Goal: Information Seeking & Learning: Find contact information

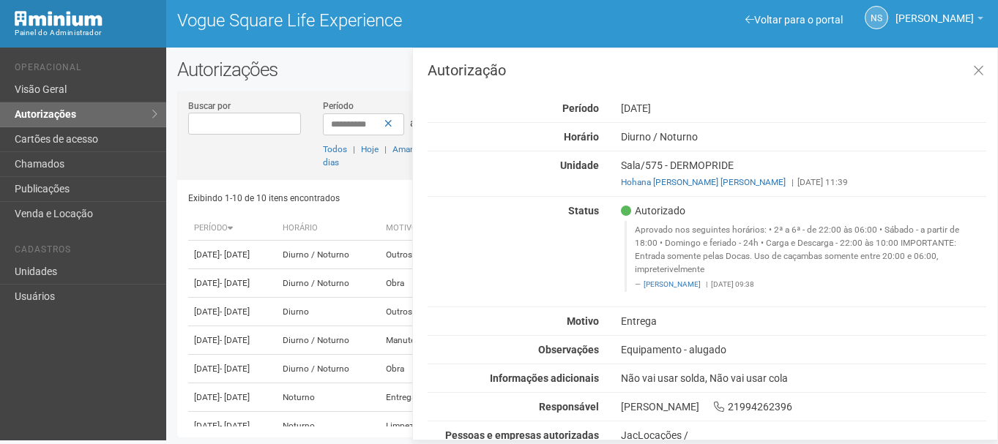
scroll to position [42, 0]
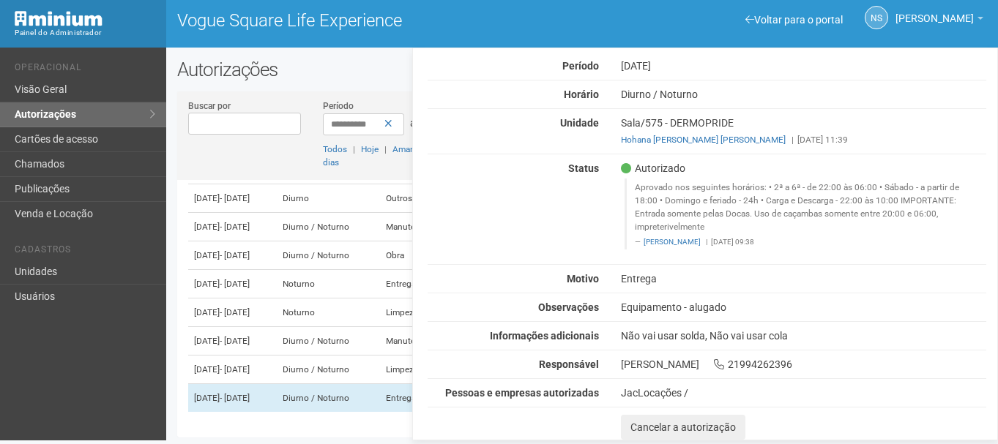
drag, startPoint x: 455, startPoint y: 138, endPoint x: 444, endPoint y: 130, distance: 13.6
click at [455, 138] on div "Unidade Sala/575 - DERMOPRIDE Hohana Cheuen Costa Carvalho Herdina | 20/08/2025…" at bounding box center [707, 131] width 581 height 30
click at [115, 283] on link "Unidades" at bounding box center [83, 272] width 166 height 25
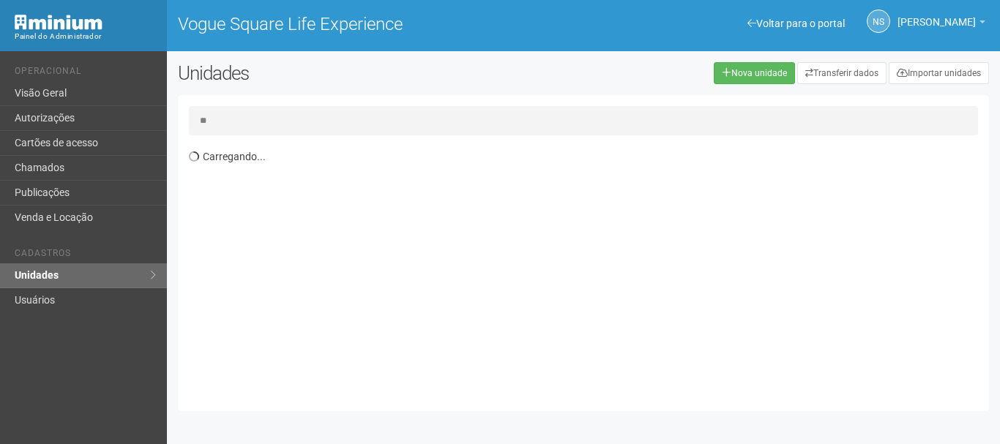
type input "*"
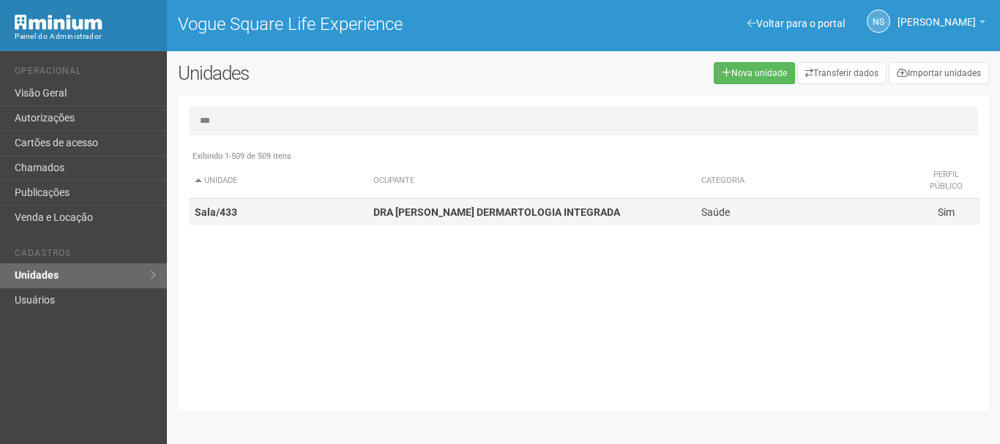
type input "***"
click at [506, 208] on strong "DRA CLAUDIA DE CASTRO DERMARTOLOGIA INTEGRADA" at bounding box center [496, 212] width 247 height 12
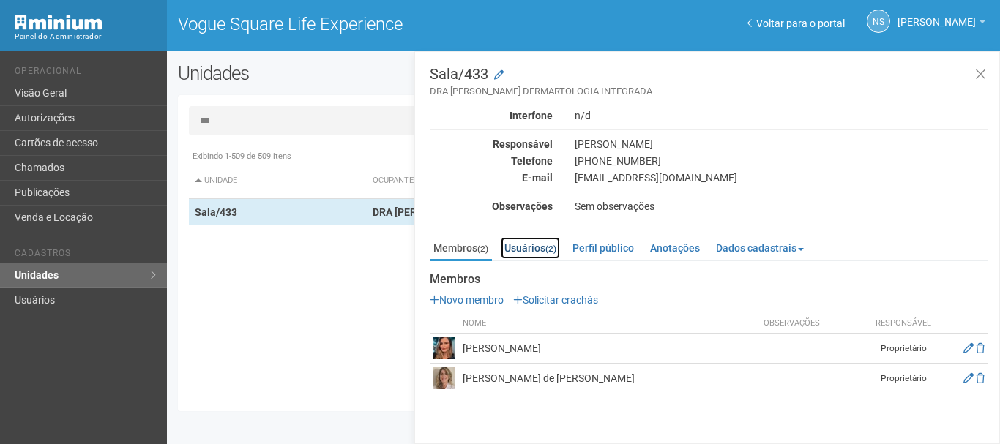
click at [540, 253] on link "Usuários (2)" at bounding box center [530, 248] width 59 height 22
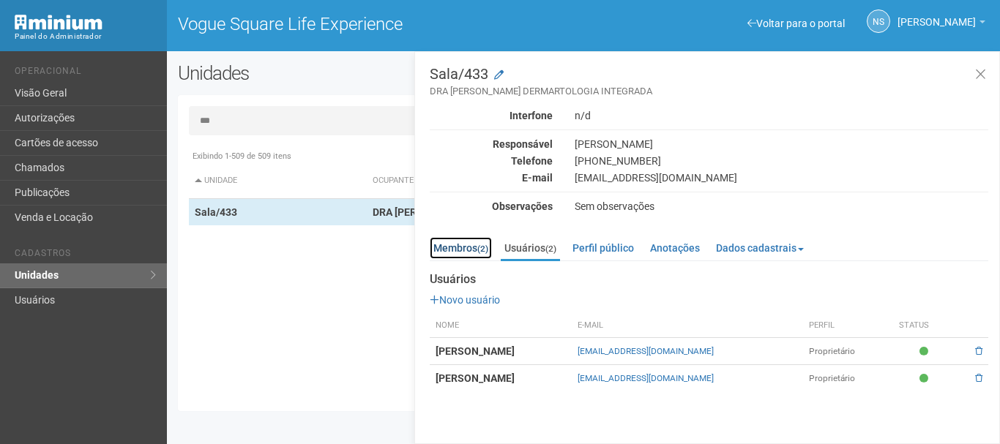
click at [454, 258] on link "Membros (2)" at bounding box center [461, 248] width 62 height 22
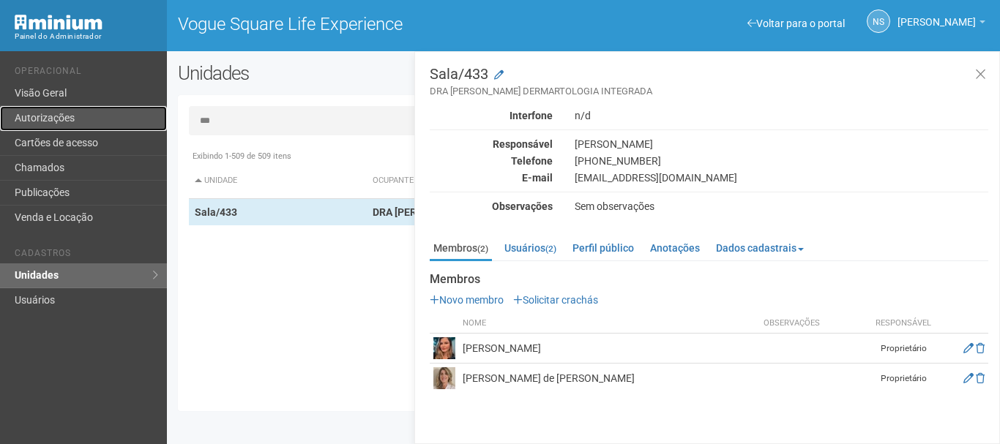
click at [66, 108] on link "Autorizações" at bounding box center [83, 118] width 167 height 25
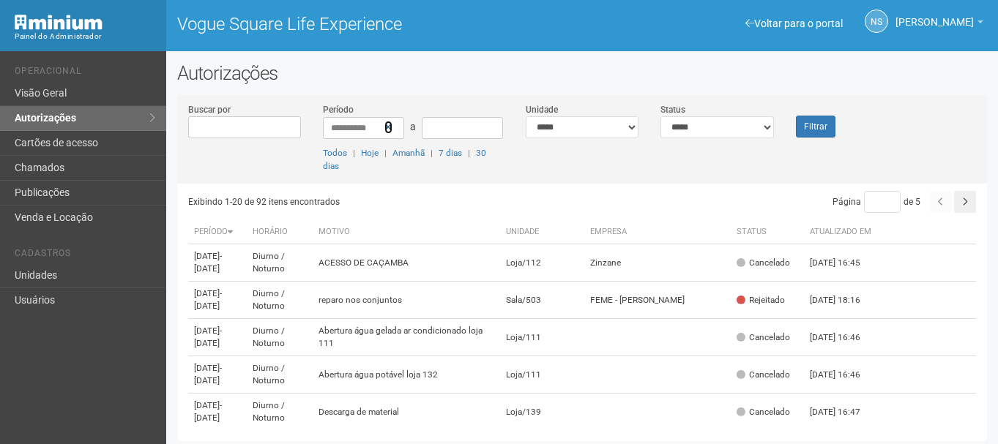
click at [385, 127] on icon at bounding box center [388, 127] width 8 height 10
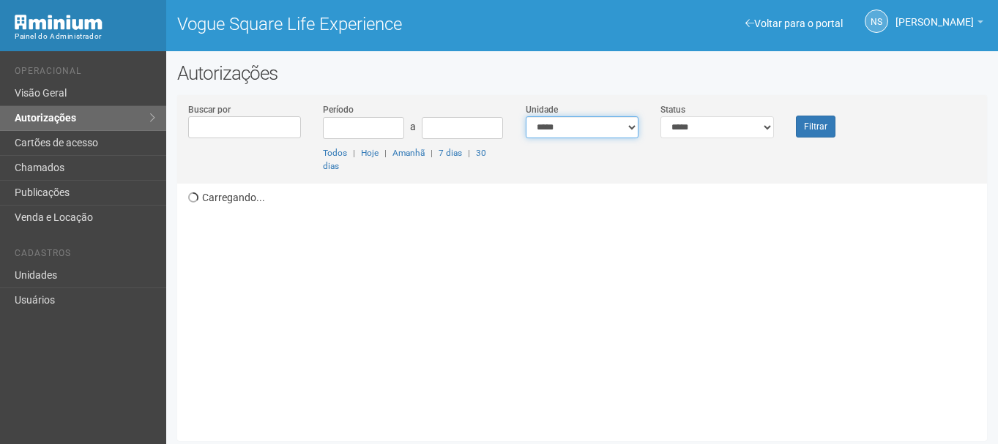
click at [559, 132] on select "**********" at bounding box center [582, 127] width 113 height 22
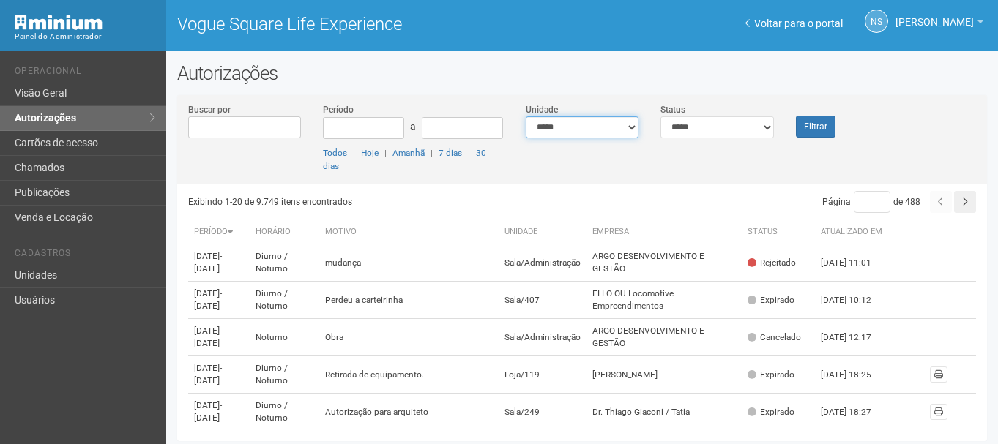
select select "**********"
click at [526, 116] on select "**********" at bounding box center [582, 127] width 113 height 22
click at [807, 124] on button "Filtrar" at bounding box center [816, 127] width 40 height 22
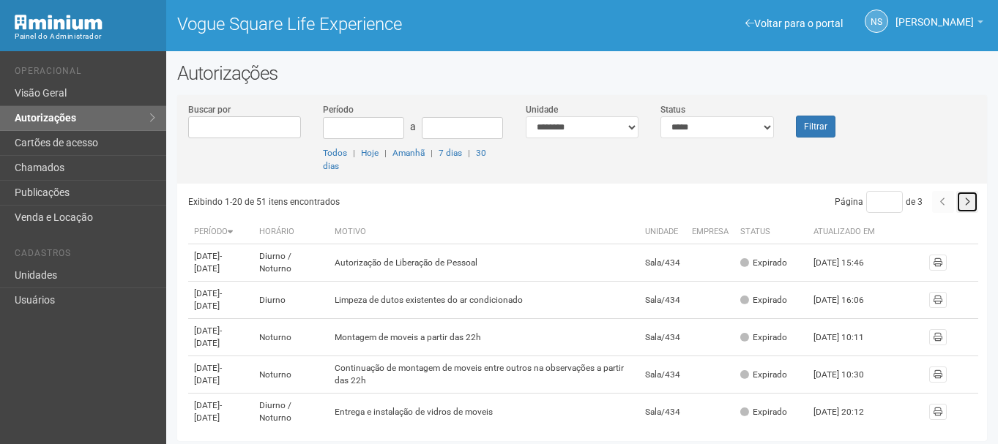
click at [976, 203] on div "Exibindo 1-20 de 51 itens encontrados Página * de 3 Período Horário Motivo Unid…" at bounding box center [587, 307] width 799 height 247
click at [968, 206] on button "button" at bounding box center [967, 202] width 22 height 22
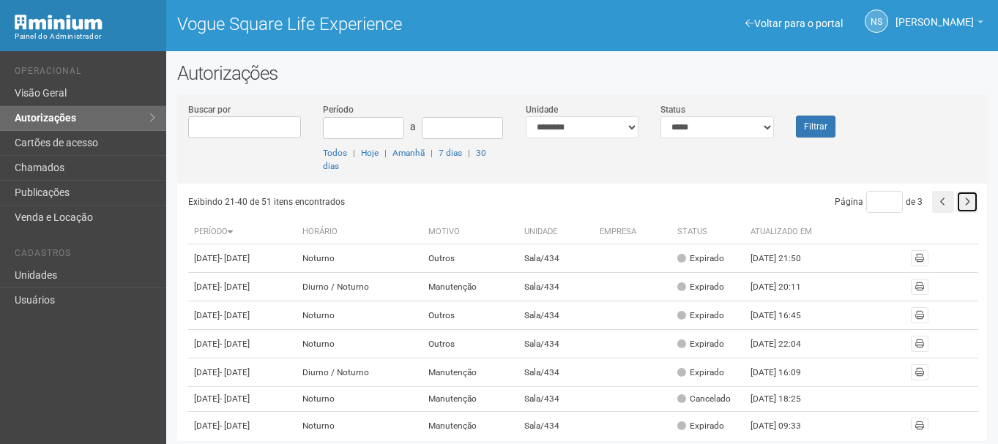
drag, startPoint x: 0, startPoint y: 0, endPoint x: 968, endPoint y: 206, distance: 989.4
click at [968, 206] on button "button" at bounding box center [967, 202] width 22 height 22
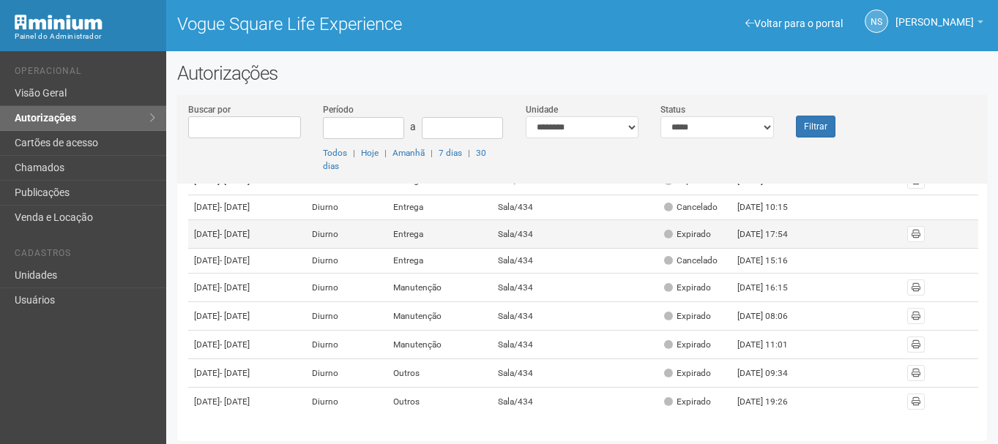
scroll to position [239, 0]
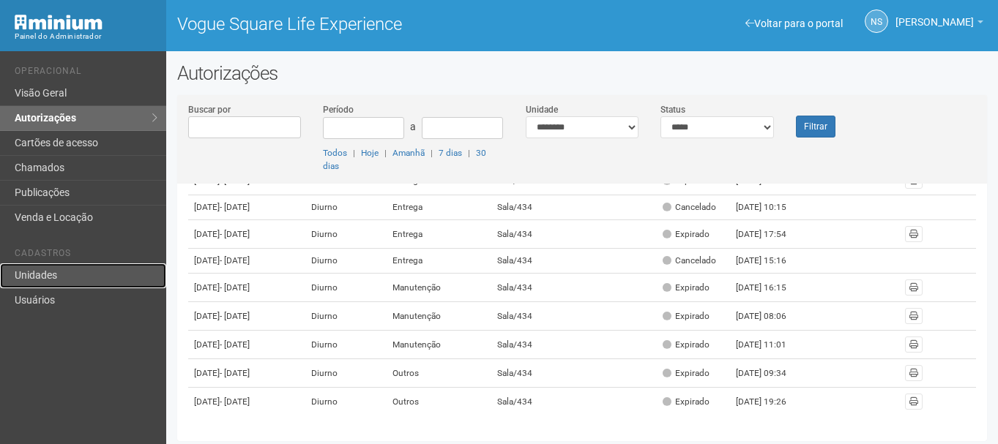
click at [38, 274] on link "Unidades" at bounding box center [83, 276] width 166 height 25
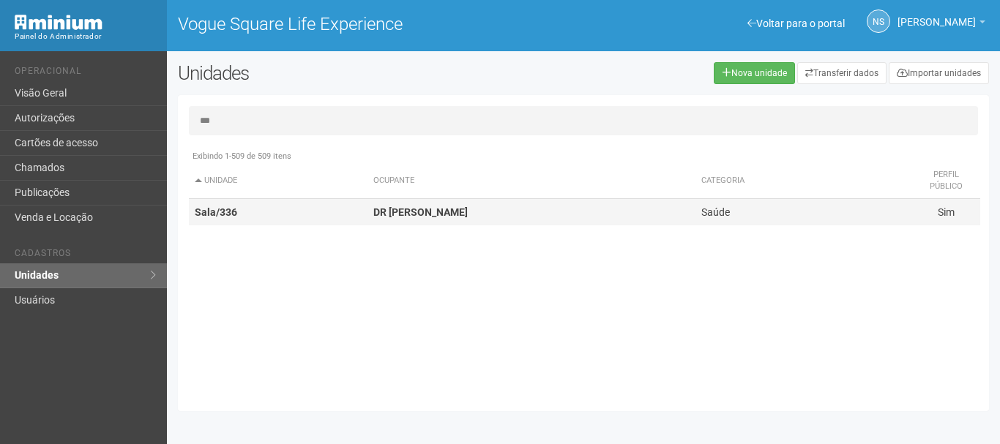
type input "***"
click at [468, 215] on strong "DR CARLOS ALEXANDRE" at bounding box center [420, 212] width 94 height 12
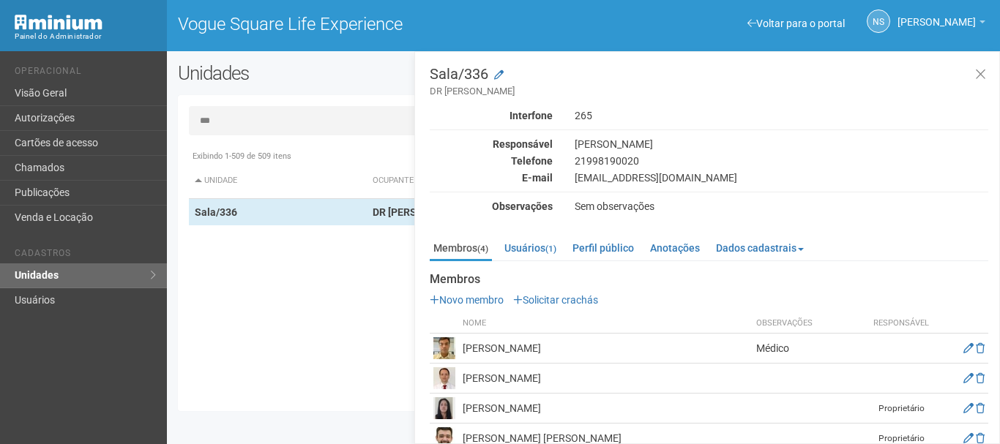
scroll to position [24, 0]
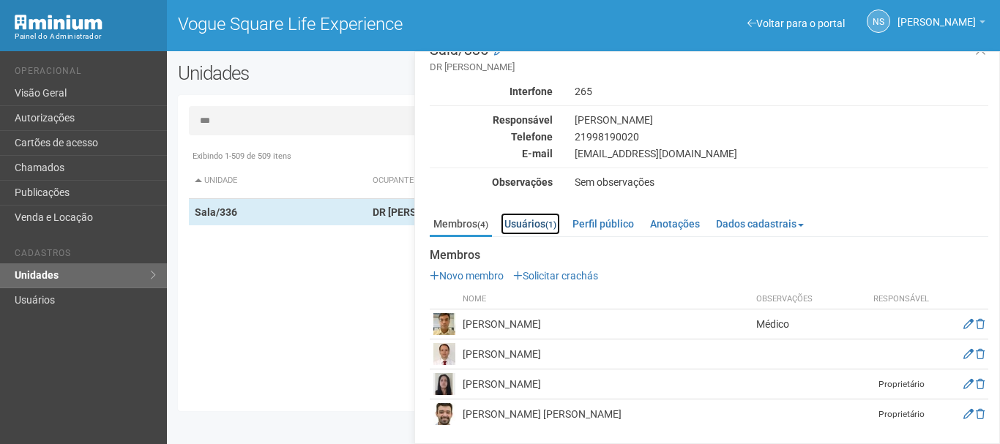
click at [548, 216] on link "Usuários (1)" at bounding box center [530, 224] width 59 height 22
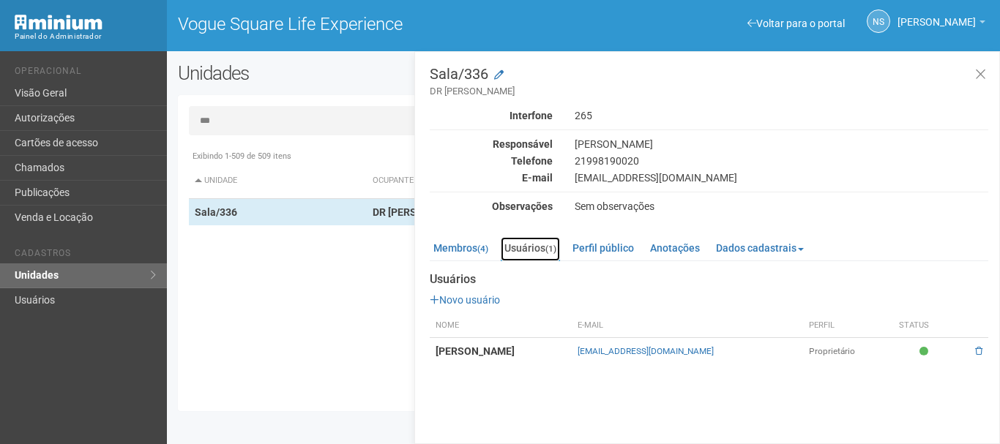
scroll to position [0, 0]
click at [484, 246] on small "(4)" at bounding box center [482, 249] width 11 height 10
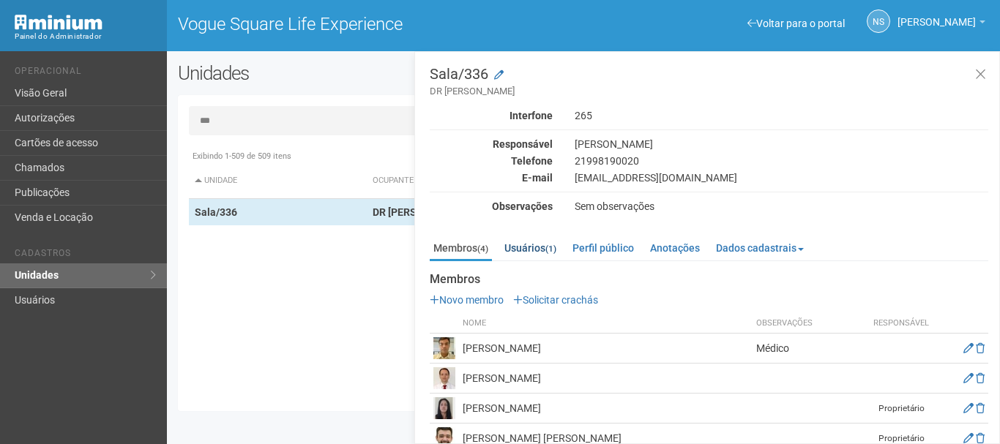
drag, startPoint x: 566, startPoint y: 258, endPoint x: 546, endPoint y: 250, distance: 21.1
click at [561, 257] on li "Usuários (1)" at bounding box center [531, 248] width 61 height 22
click at [542, 249] on link "Usuários (1)" at bounding box center [530, 248] width 59 height 22
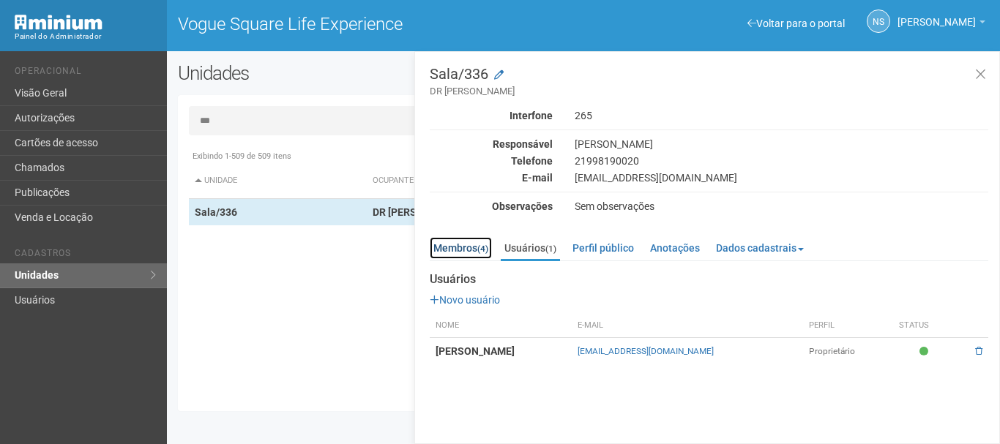
click at [454, 245] on link "Membros (4)" at bounding box center [461, 248] width 62 height 22
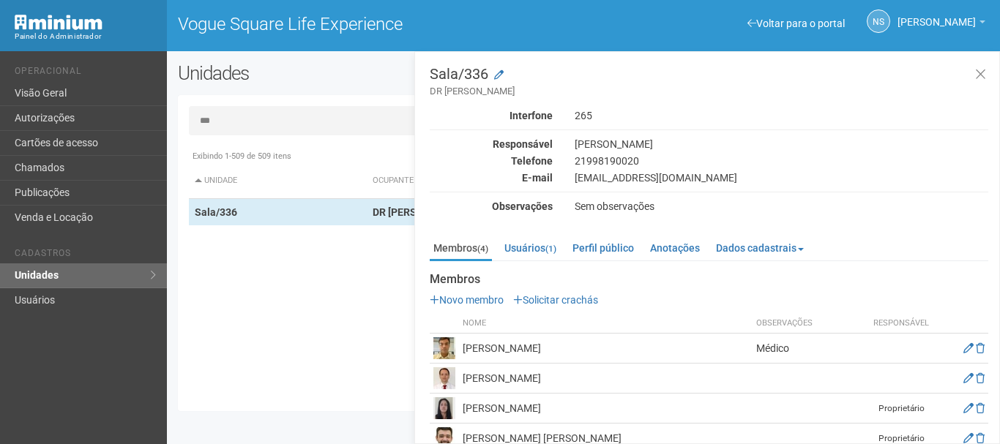
click at [611, 176] on div "orthovogue336@gmail.com" at bounding box center [782, 177] width 436 height 13
click at [813, 20] on link "Voltar para o portal" at bounding box center [795, 24] width 97 height 12
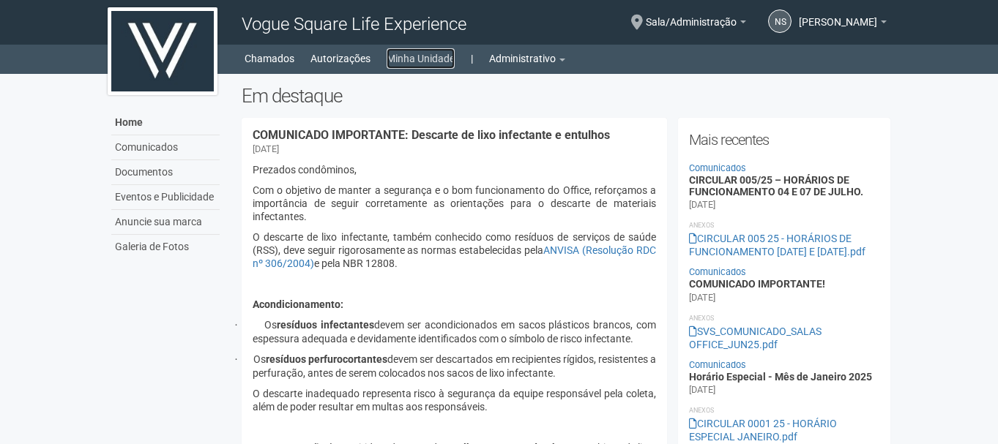
click at [436, 62] on link "Minha Unidade" at bounding box center [421, 58] width 68 height 20
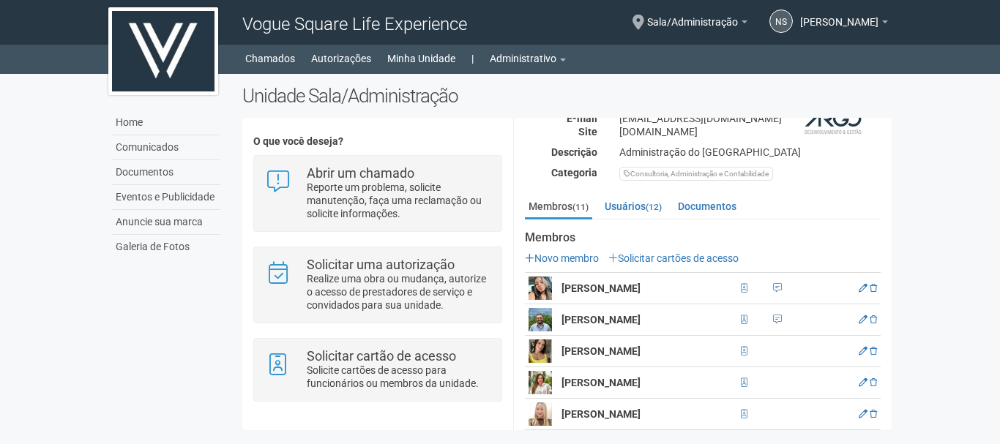
scroll to position [146, 0]
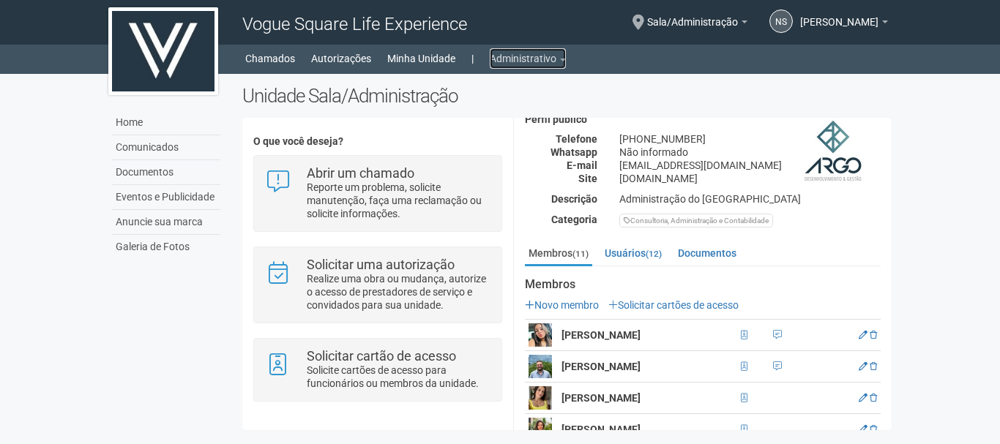
click at [540, 56] on link "Administrativo" at bounding box center [528, 58] width 76 height 20
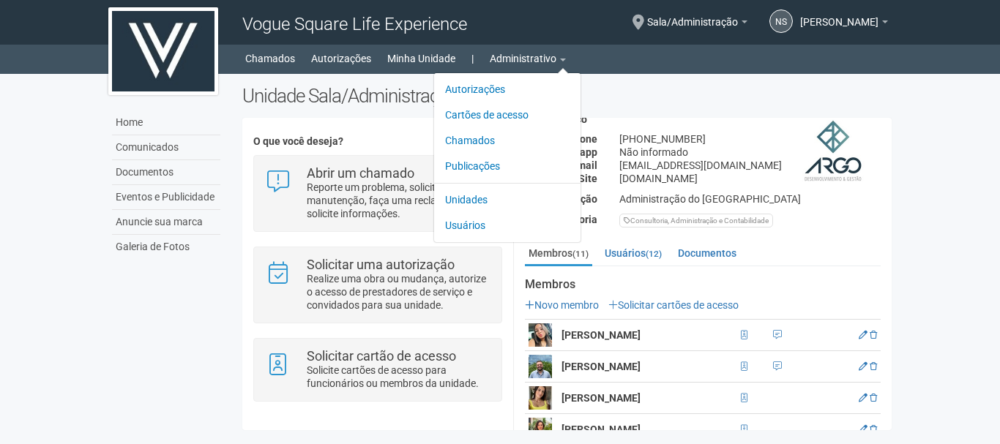
click at [637, 142] on div "[PHONE_NUMBER]" at bounding box center [749, 139] width 283 height 13
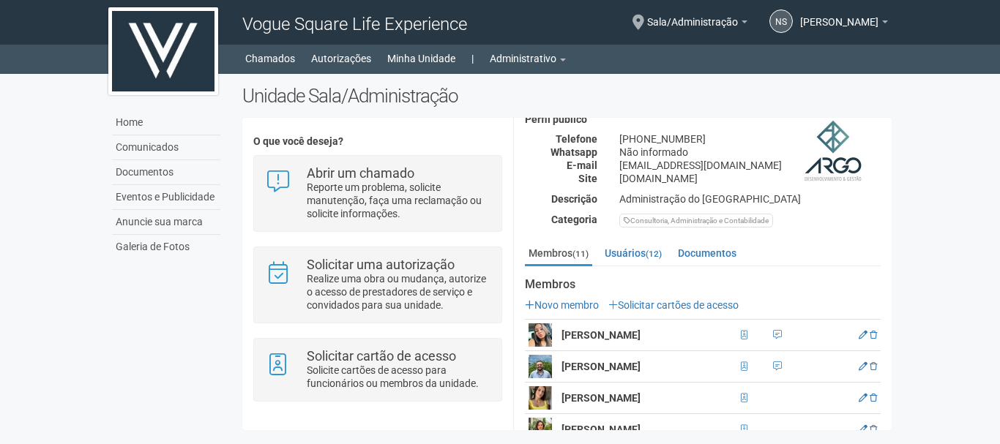
click at [637, 142] on div "[PHONE_NUMBER]" at bounding box center [749, 139] width 283 height 13
click at [630, 157] on div "Não informado" at bounding box center [749, 152] width 283 height 13
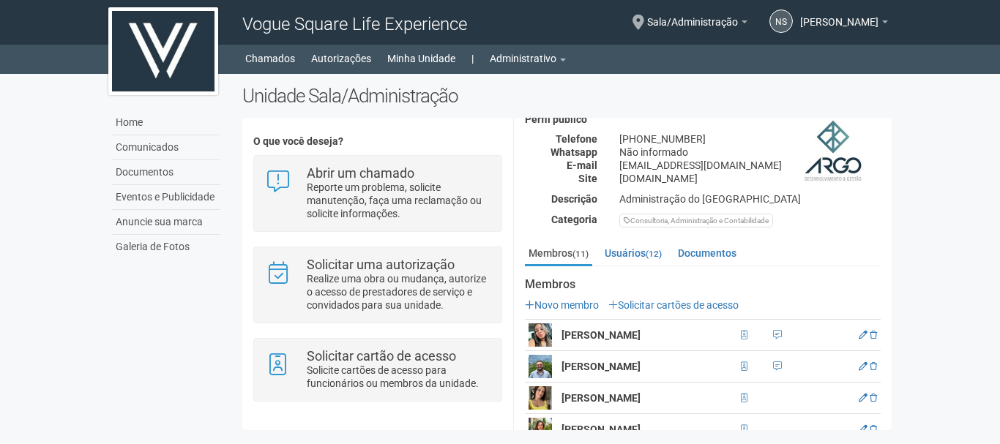
click at [630, 157] on div "Não informado" at bounding box center [749, 152] width 283 height 13
click at [618, 172] on div "[DOMAIN_NAME]" at bounding box center [749, 178] width 283 height 13
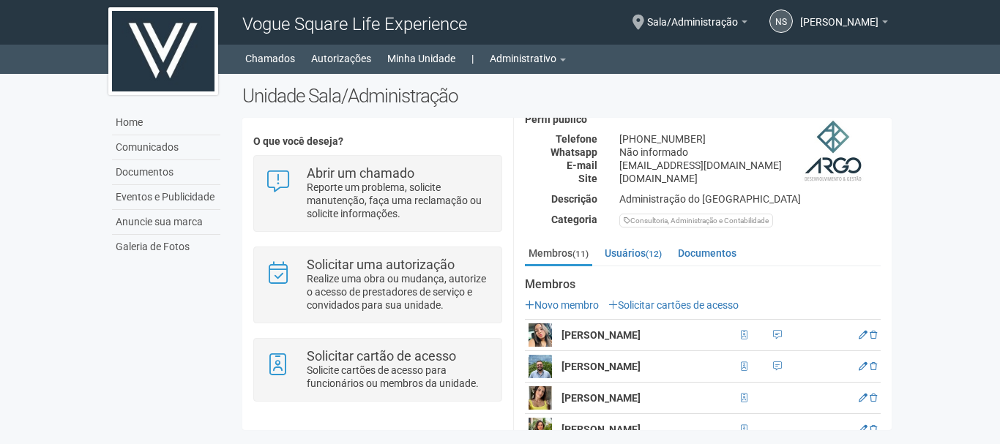
drag, startPoint x: 616, startPoint y: 164, endPoint x: 753, endPoint y: 165, distance: 136.9
click at [753, 165] on div "[EMAIL_ADDRESS][DOMAIN_NAME]" at bounding box center [749, 165] width 283 height 13
click at [758, 165] on div "[EMAIL_ADDRESS][DOMAIN_NAME]" at bounding box center [749, 165] width 283 height 13
drag, startPoint x: 758, startPoint y: 165, endPoint x: 651, endPoint y: 171, distance: 107.0
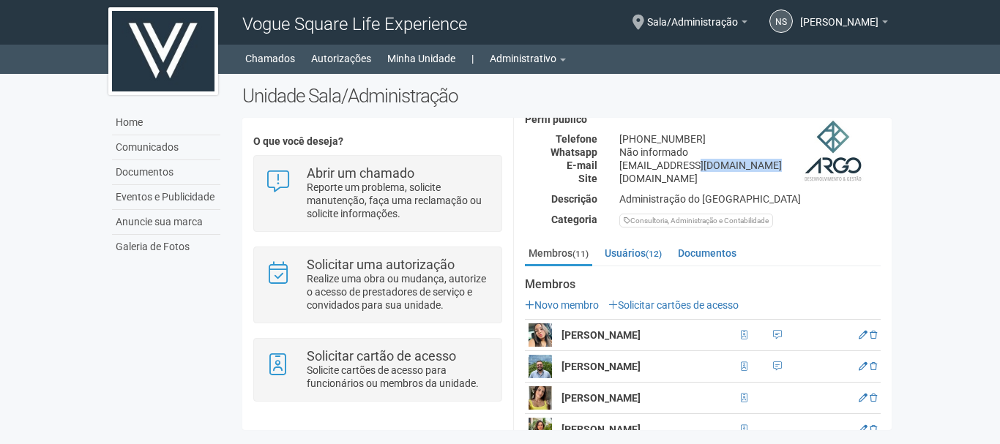
click at [651, 171] on div "[EMAIL_ADDRESS][DOMAIN_NAME]" at bounding box center [749, 165] width 283 height 13
click at [690, 159] on div "[EMAIL_ADDRESS][DOMAIN_NAME]" at bounding box center [749, 165] width 283 height 13
click at [690, 154] on div "Não informado" at bounding box center [749, 152] width 283 height 13
drag, startPoint x: 690, startPoint y: 154, endPoint x: 617, endPoint y: 157, distance: 73.3
click at [594, 157] on div "Whatsapp Não informado" at bounding box center [703, 152] width 378 height 13
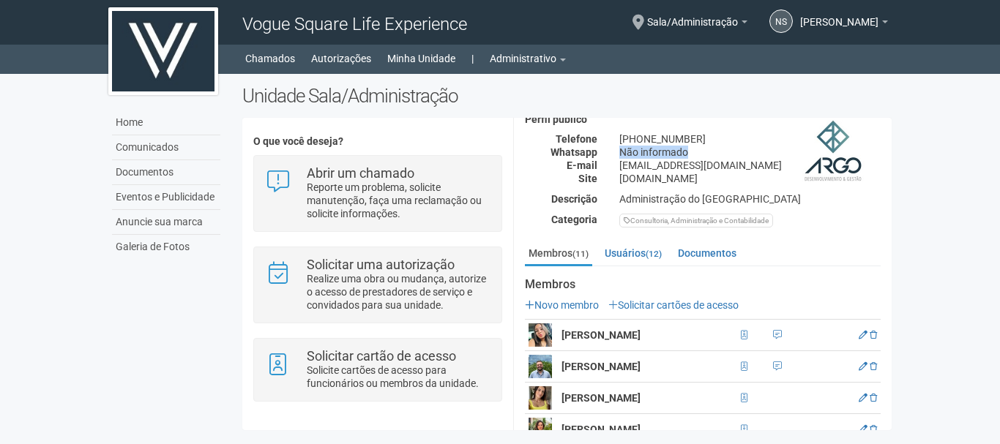
drag, startPoint x: 704, startPoint y: 139, endPoint x: 611, endPoint y: 145, distance: 93.2
click at [598, 143] on div "Telefone [PHONE_NUMBER]" at bounding box center [703, 139] width 378 height 13
drag, startPoint x: 615, startPoint y: 153, endPoint x: 768, endPoint y: 186, distance: 156.5
click at [768, 186] on div "Perfil público Telefone [PHONE_NUMBER] Whatsapp Não informado E-mail [EMAIL_ADD…" at bounding box center [703, 170] width 356 height 113
click at [761, 182] on div "[DOMAIN_NAME]" at bounding box center [749, 178] width 283 height 13
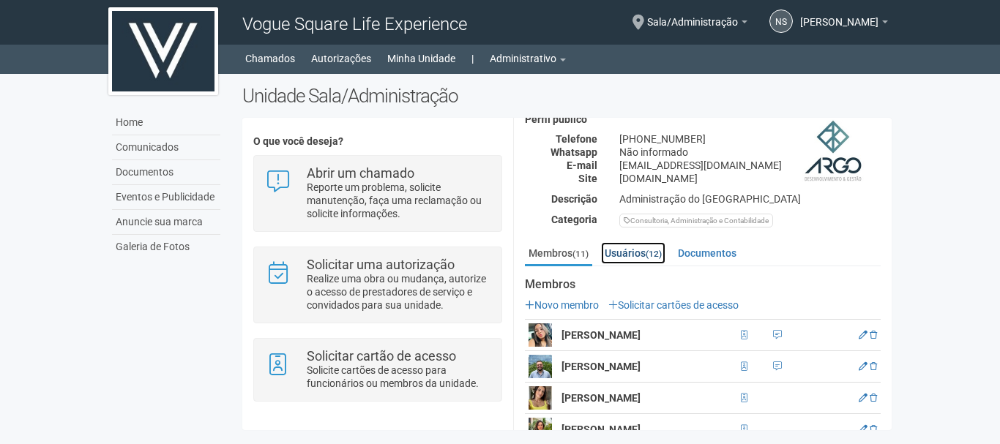
click at [631, 251] on link "Usuários (12)" at bounding box center [633, 253] width 64 height 22
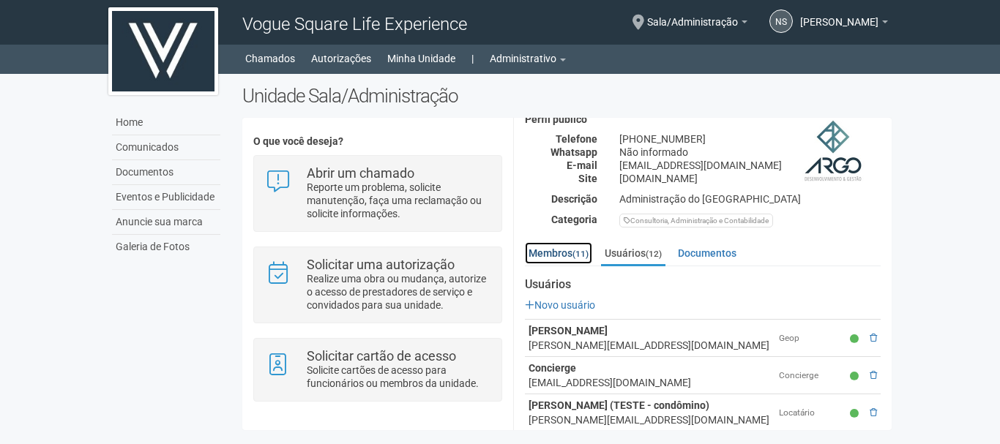
click at [578, 251] on small "(11)" at bounding box center [580, 254] width 16 height 10
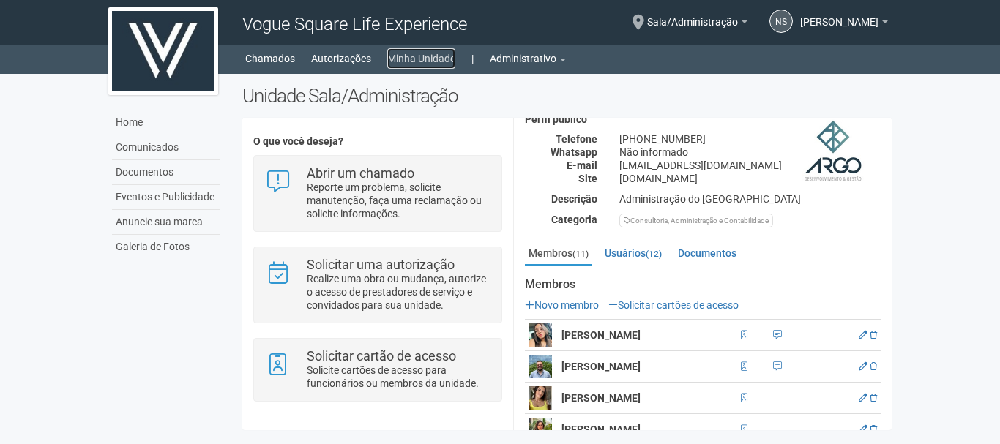
click at [419, 61] on link "Minha Unidade" at bounding box center [421, 58] width 68 height 20
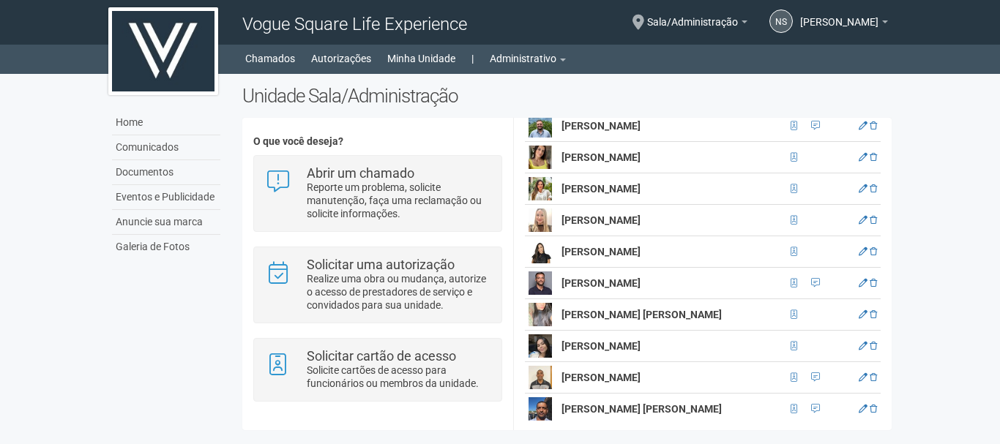
scroll to position [399, 0]
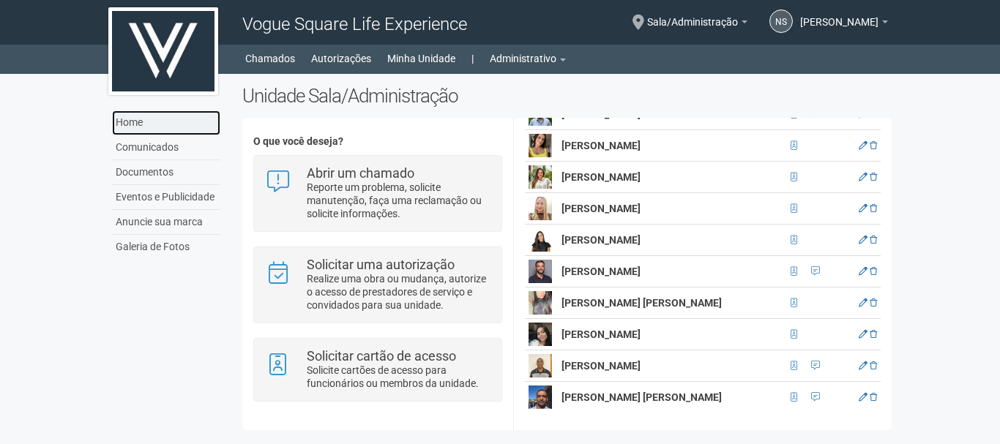
click at [170, 122] on link "Home" at bounding box center [166, 123] width 108 height 25
